Goal: Task Accomplishment & Management: Use online tool/utility

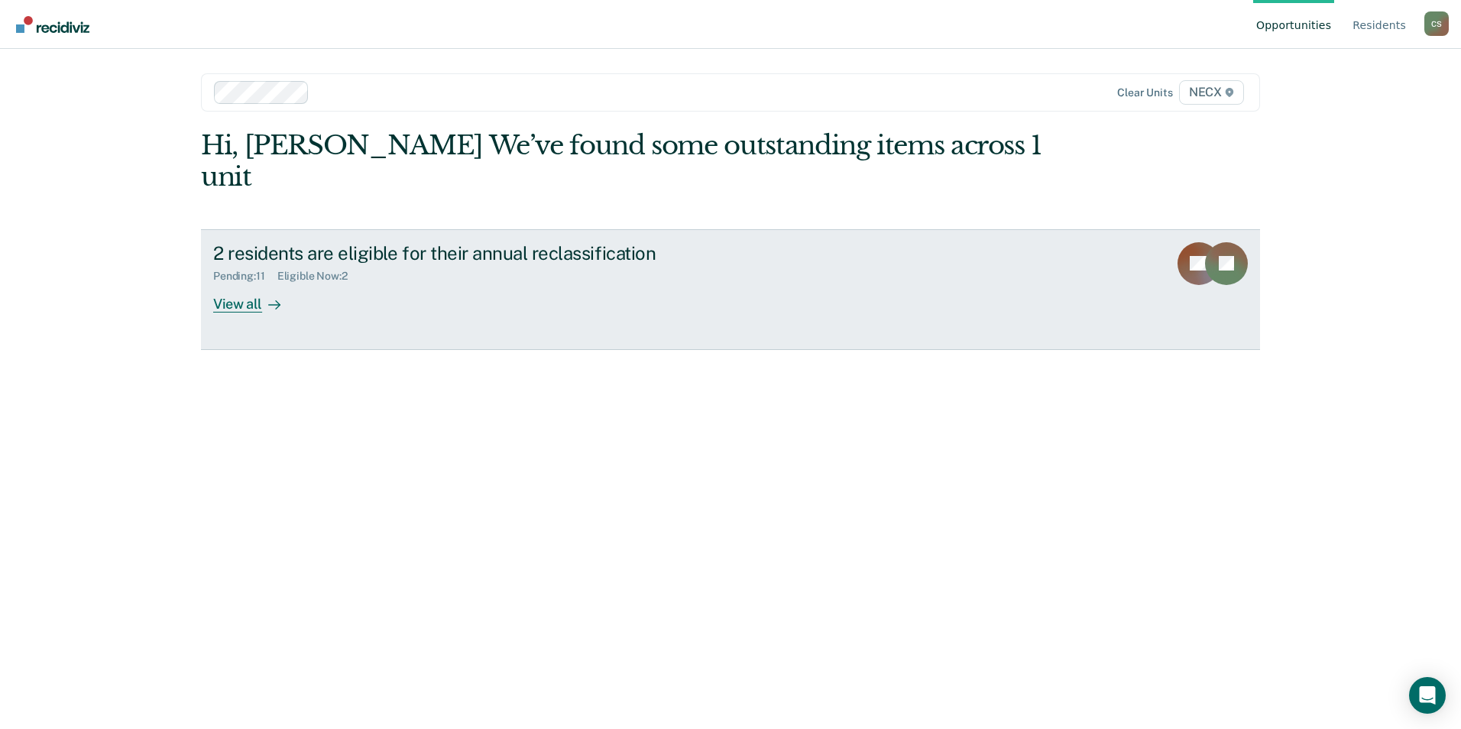
click at [308, 270] on div "Eligible Now : 2" at bounding box center [318, 276] width 83 height 13
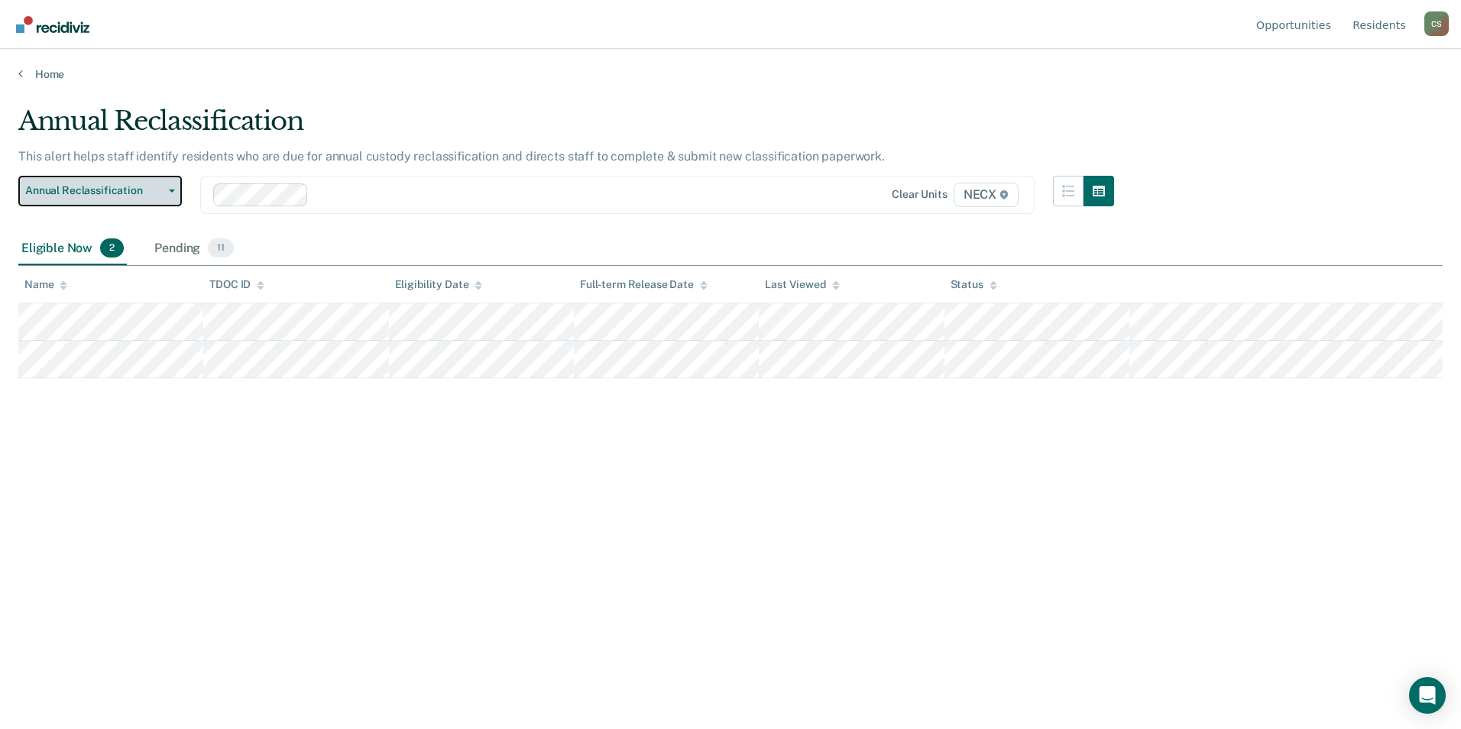
click at [154, 198] on button "Annual Reclassification" at bounding box center [100, 191] width 164 height 31
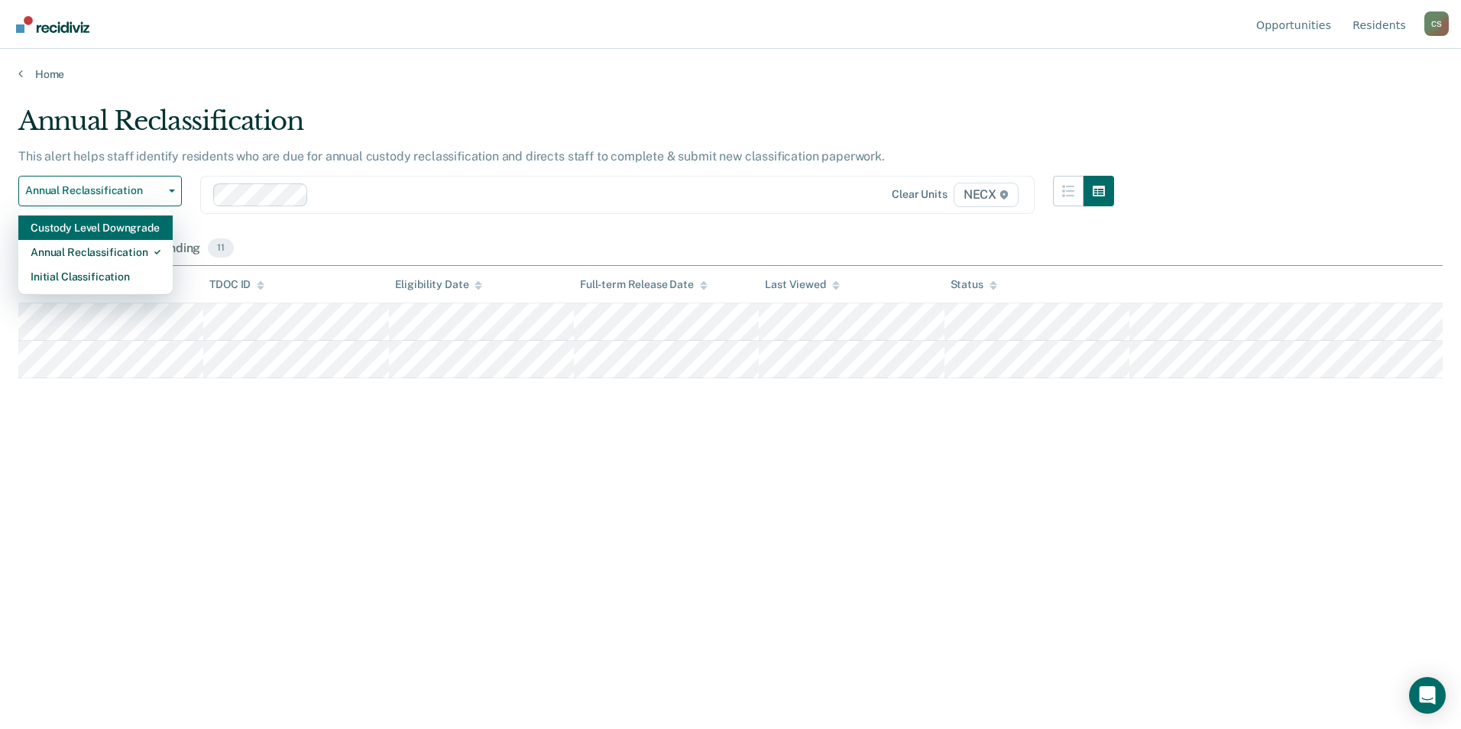
click at [124, 229] on div "Custody Level Downgrade" at bounding box center [96, 228] width 130 height 24
